Goal: Task Accomplishment & Management: Use online tool/utility

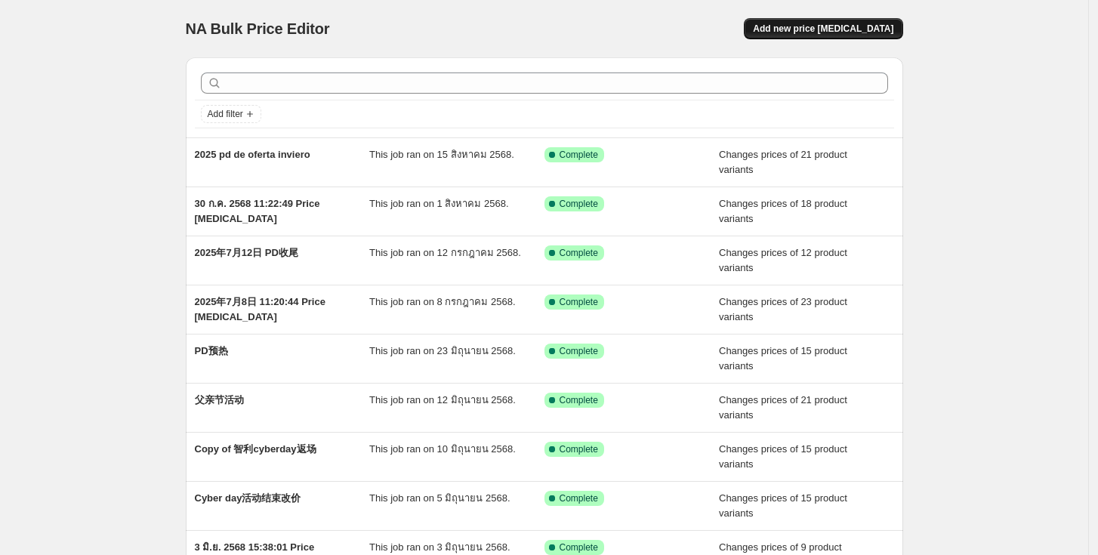
click at [860, 30] on span "Add new price [MEDICAL_DATA]" at bounding box center [823, 29] width 140 height 12
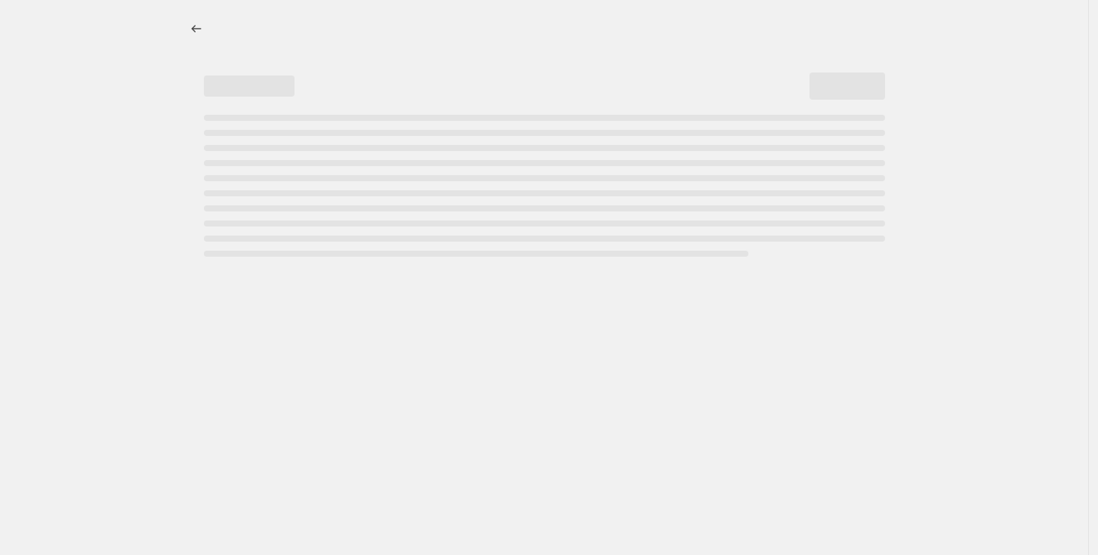
select select "percentage"
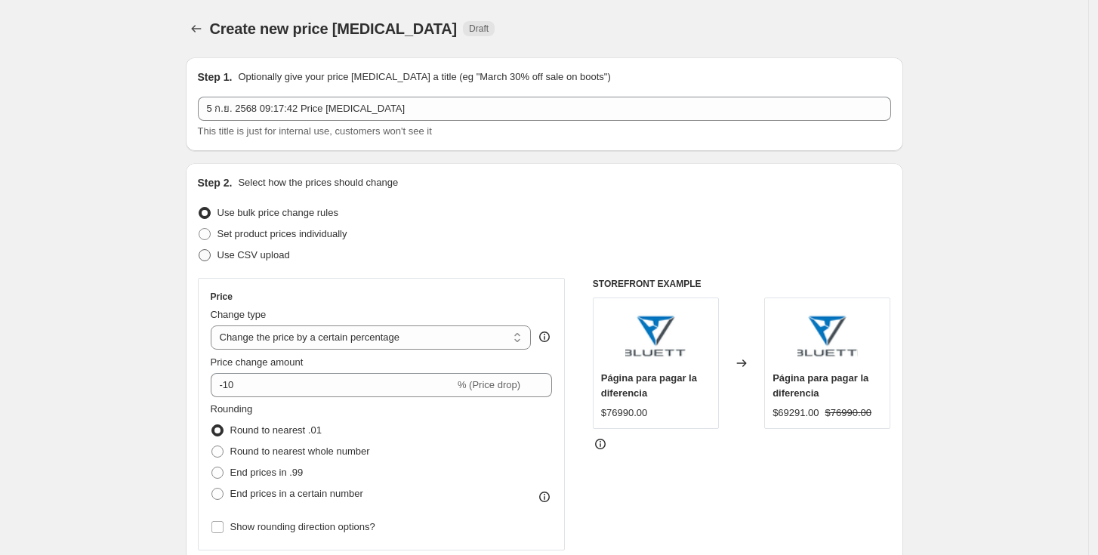
click at [266, 258] on span "Use CSV upload" at bounding box center [253, 254] width 72 height 11
click at [199, 250] on input "Use CSV upload" at bounding box center [199, 249] width 1 height 1
radio input "true"
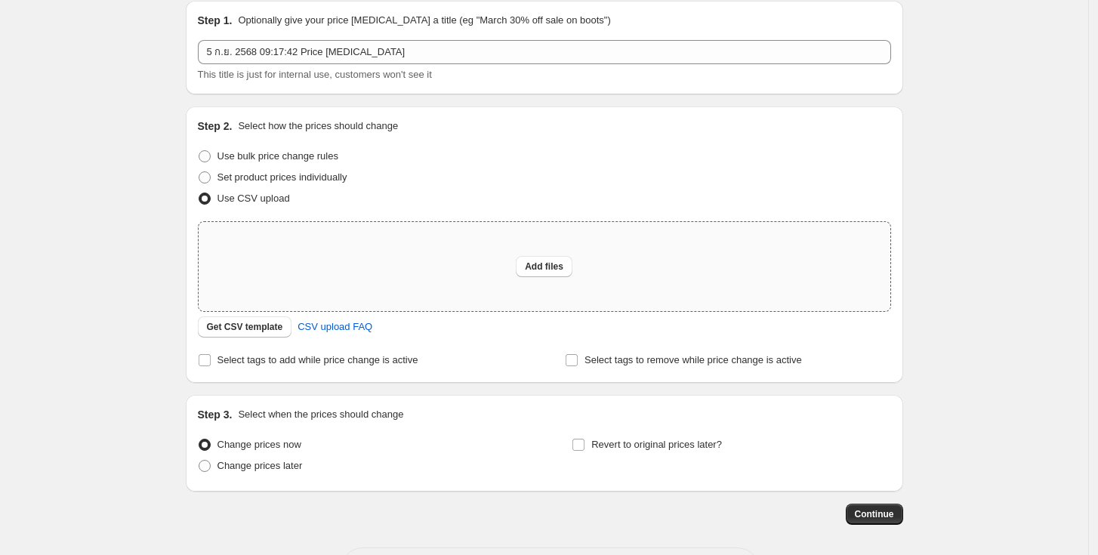
scroll to position [119, 0]
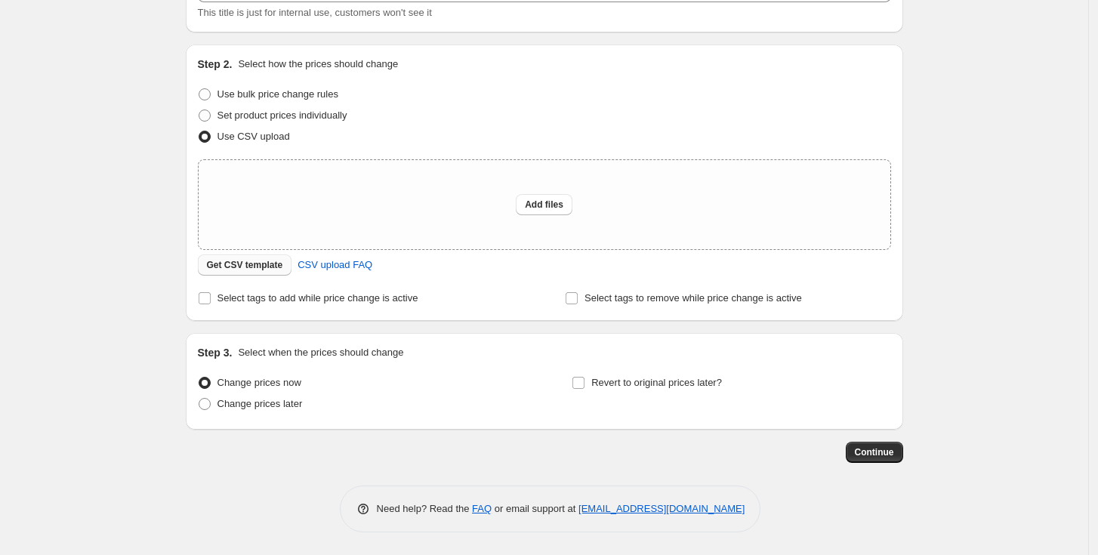
click at [233, 270] on span "Get CSV template" at bounding box center [245, 265] width 76 height 12
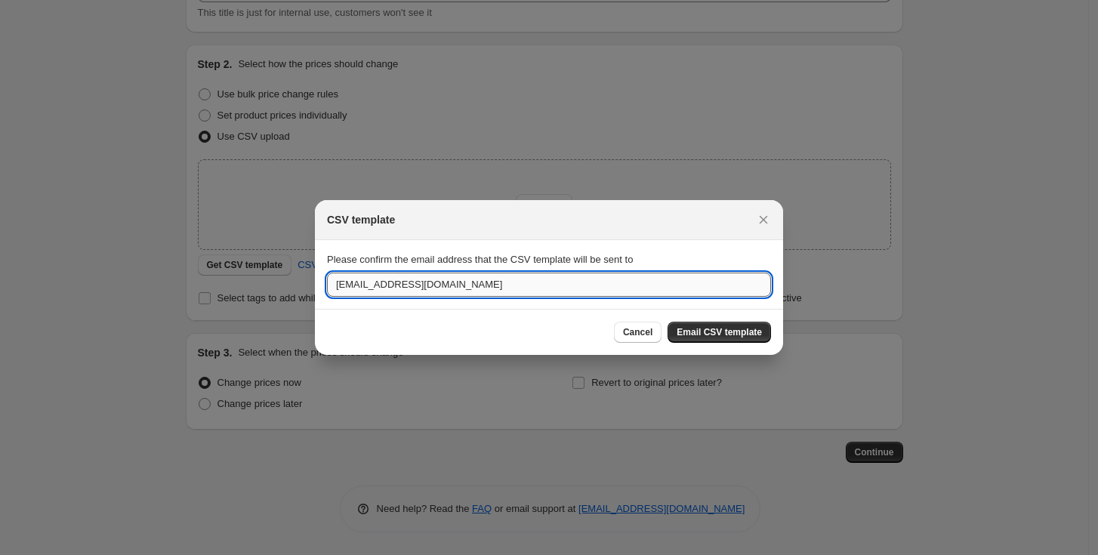
click at [495, 291] on input "admin@bluettipower.com" at bounding box center [549, 285] width 444 height 24
click at [559, 278] on input "admin@bluettipower.com" at bounding box center [549, 285] width 444 height 24
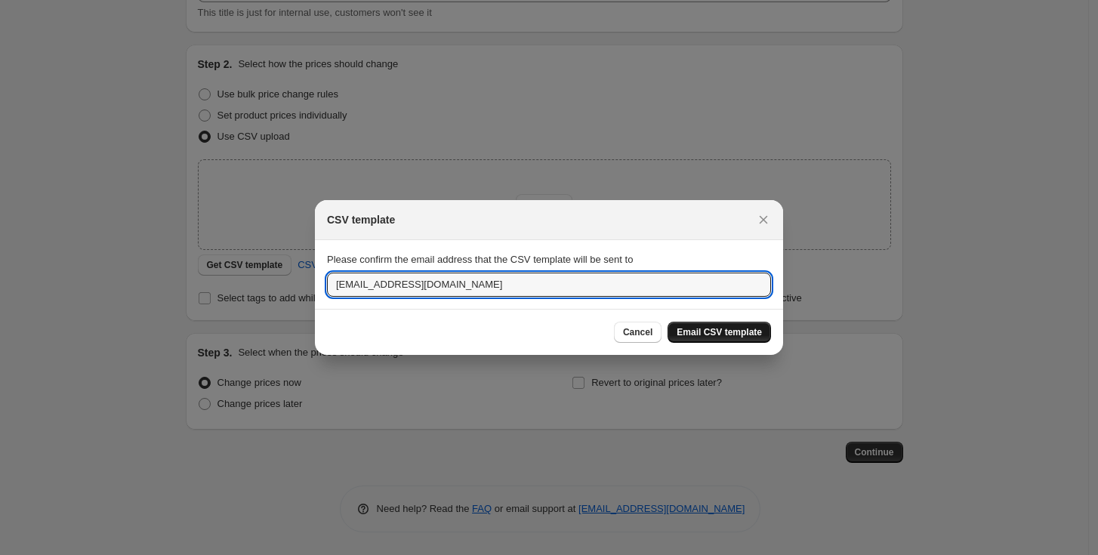
type input "yu.baolin@bluttiepower.com"
click at [695, 332] on span "Email CSV template" at bounding box center [718, 332] width 85 height 12
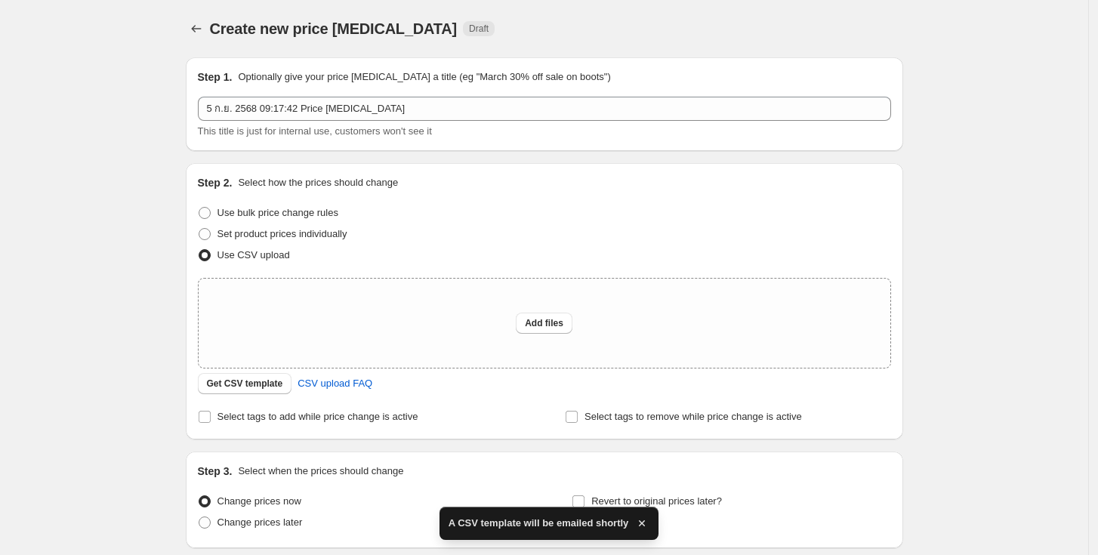
scroll to position [119, 0]
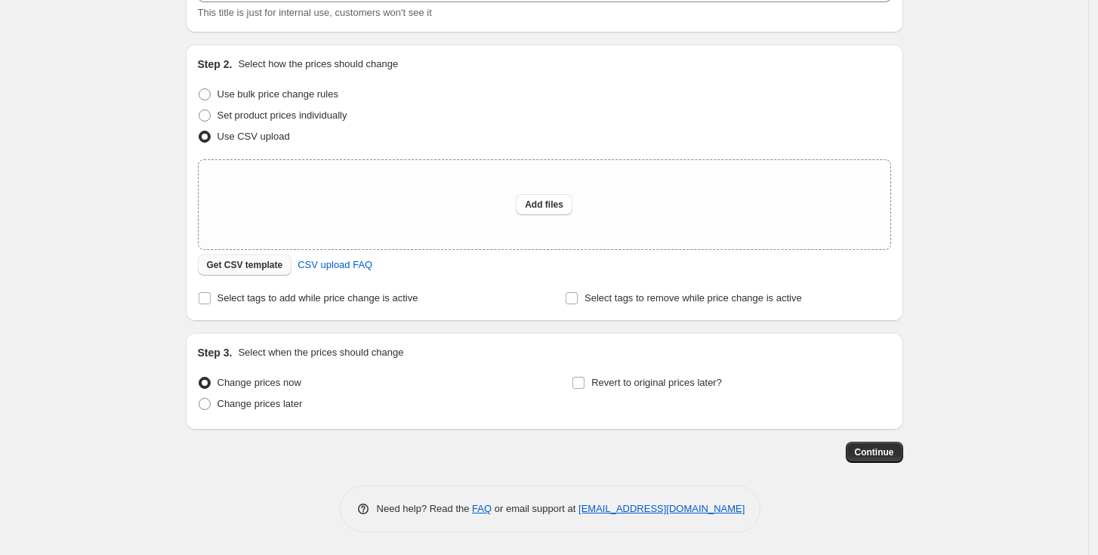
click at [254, 260] on span "Get CSV template" at bounding box center [245, 265] width 76 height 12
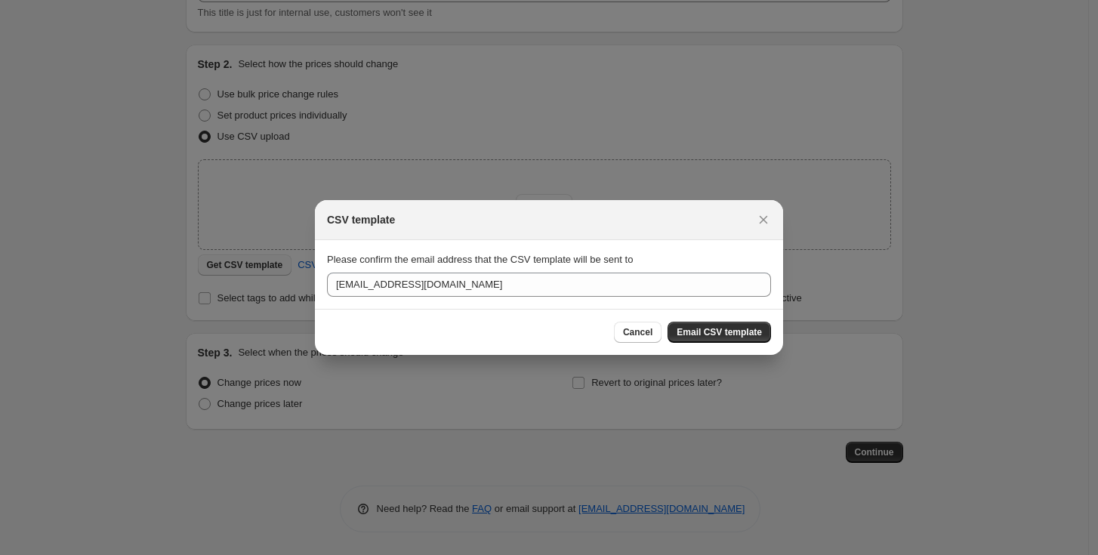
scroll to position [0, 0]
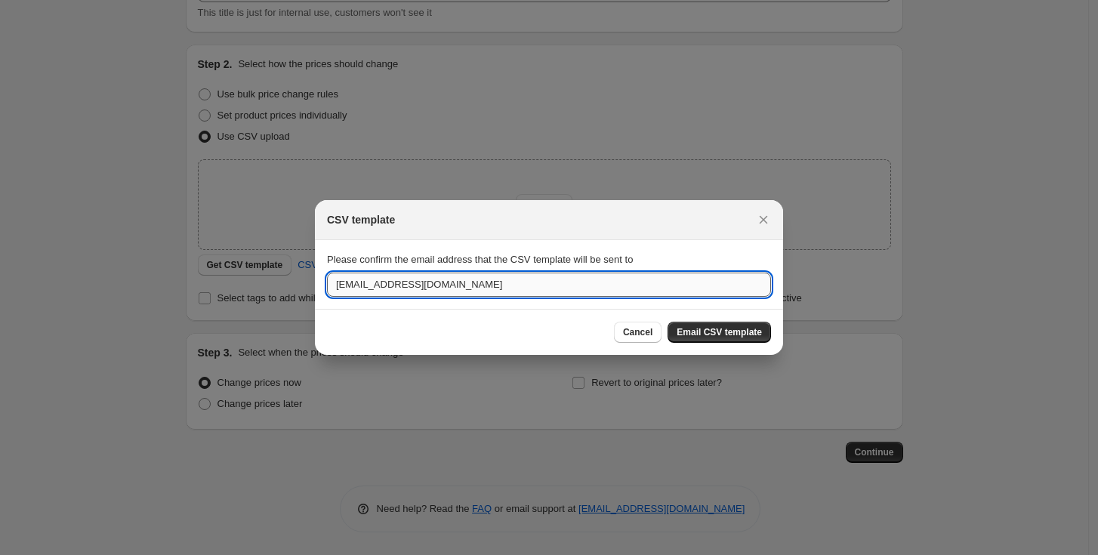
click at [436, 287] on input "yu.baolin@bluttiepower.com" at bounding box center [549, 285] width 444 height 24
type input "yu.baolin@bluttie.com"
click at [700, 328] on span "Email CSV template" at bounding box center [718, 332] width 85 height 12
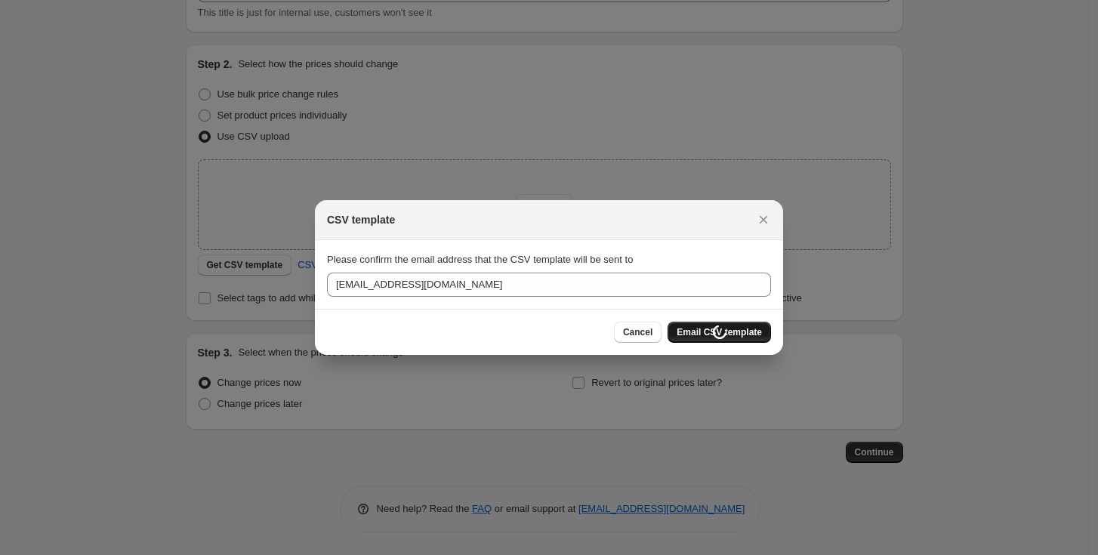
scroll to position [119, 0]
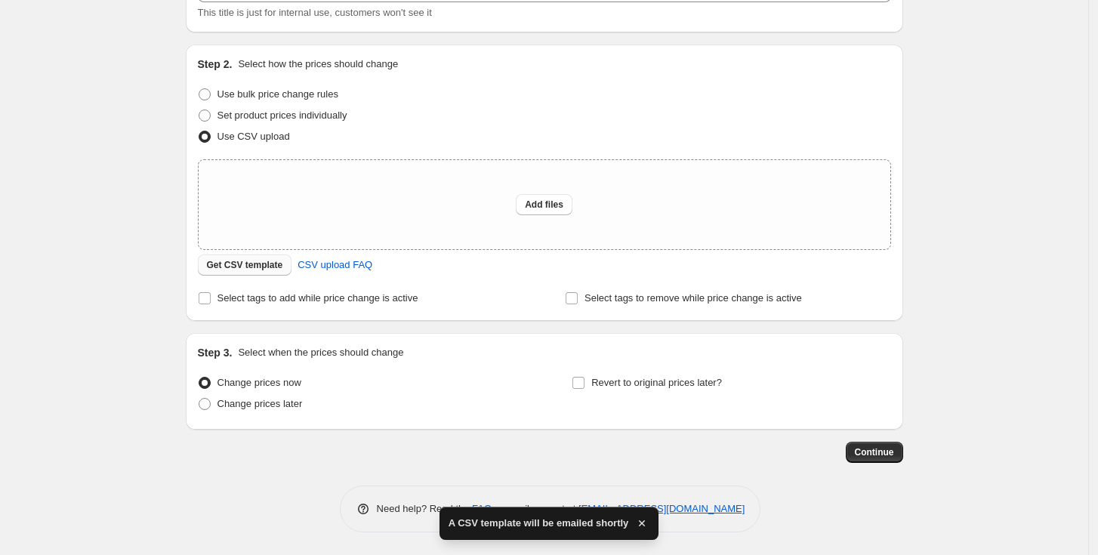
click at [274, 260] on span "Get CSV template" at bounding box center [245, 265] width 76 height 12
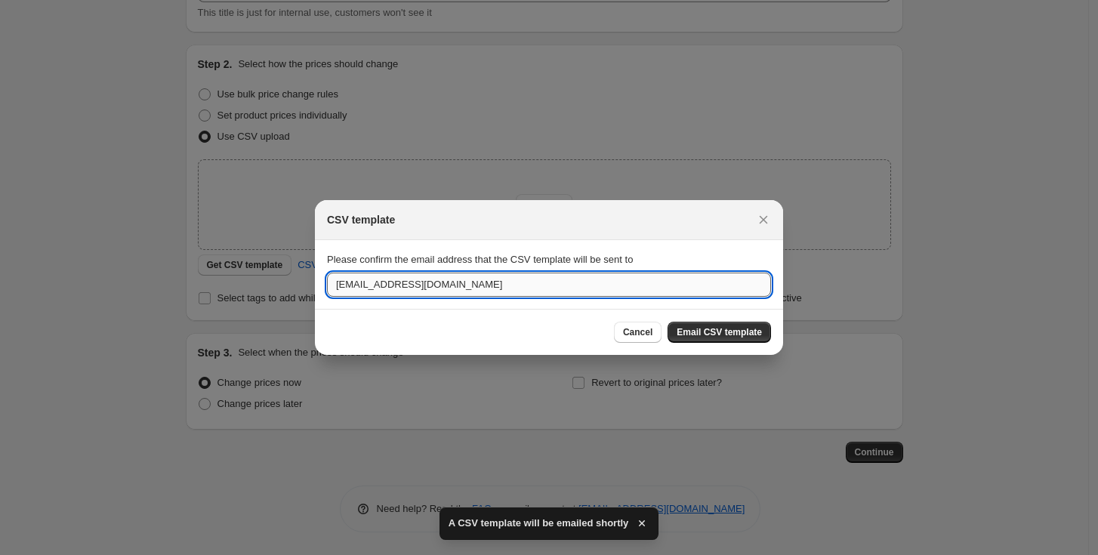
click at [413, 285] on input "yu.baolin@bluttie.com" at bounding box center [549, 285] width 444 height 24
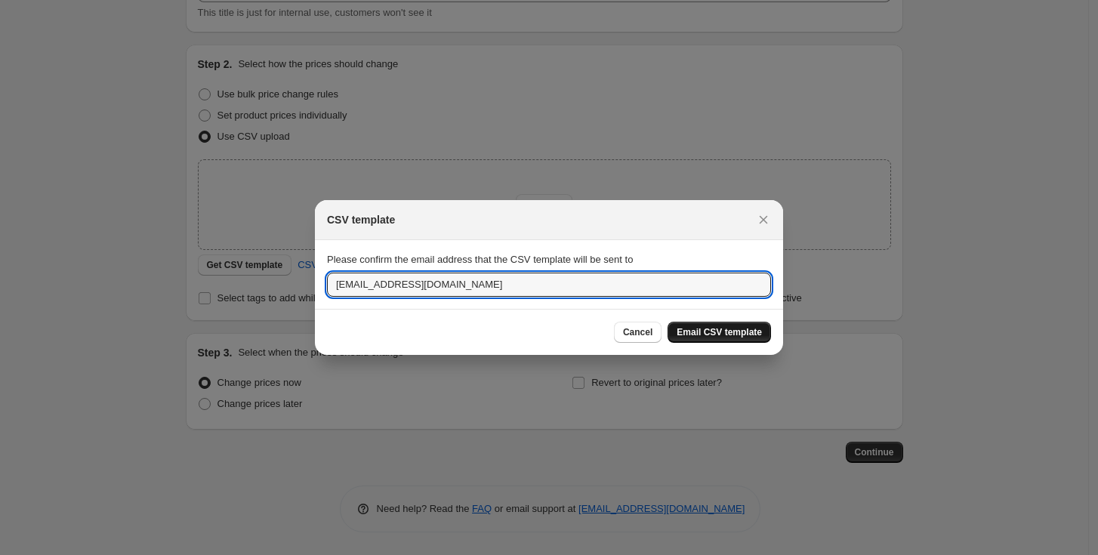
type input "yu.baolin@bluetti.com"
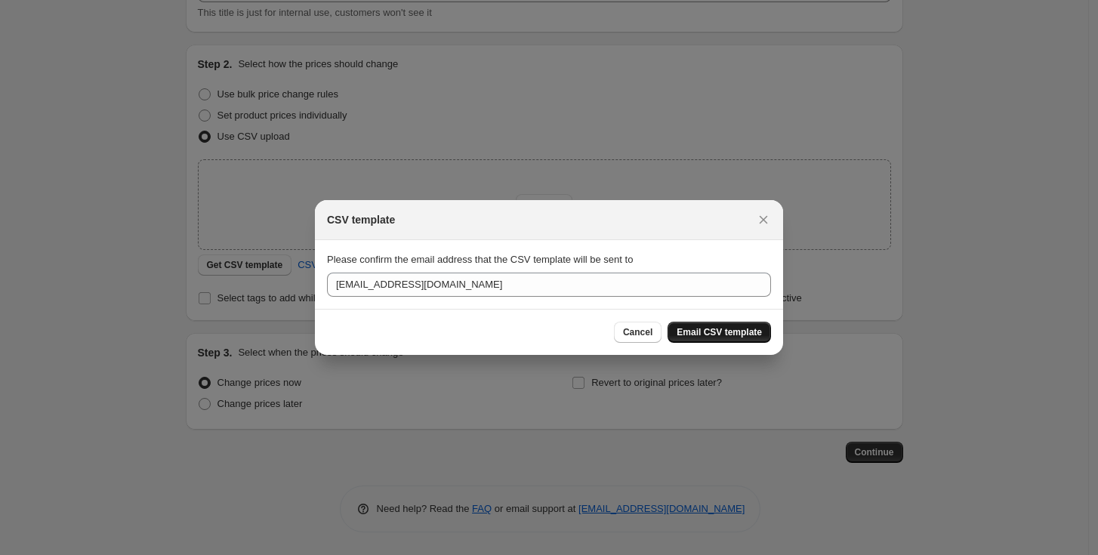
click at [721, 332] on span "Email CSV template" at bounding box center [718, 332] width 85 height 12
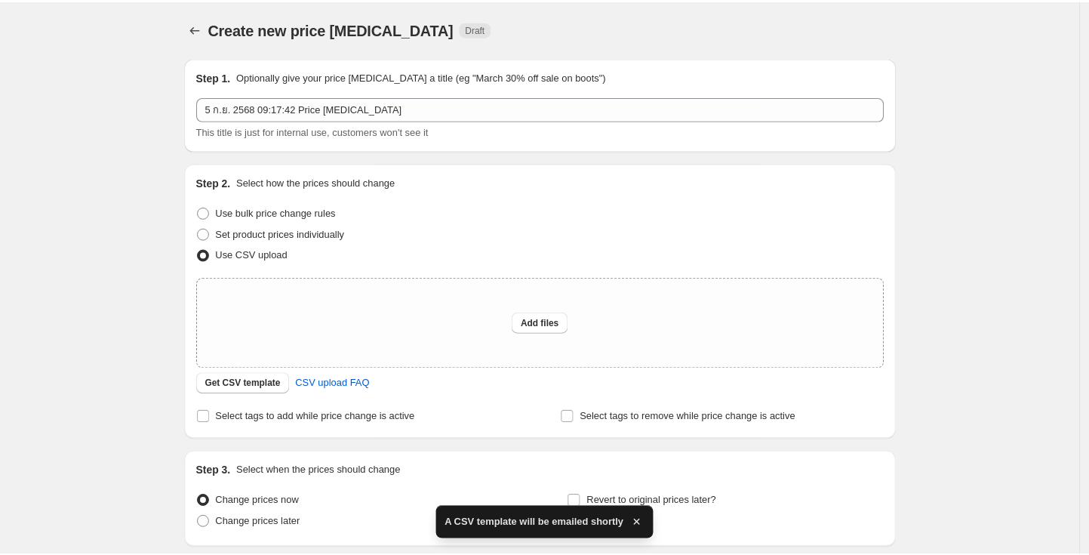
scroll to position [119, 0]
